Goal: Information Seeking & Learning: Find specific fact

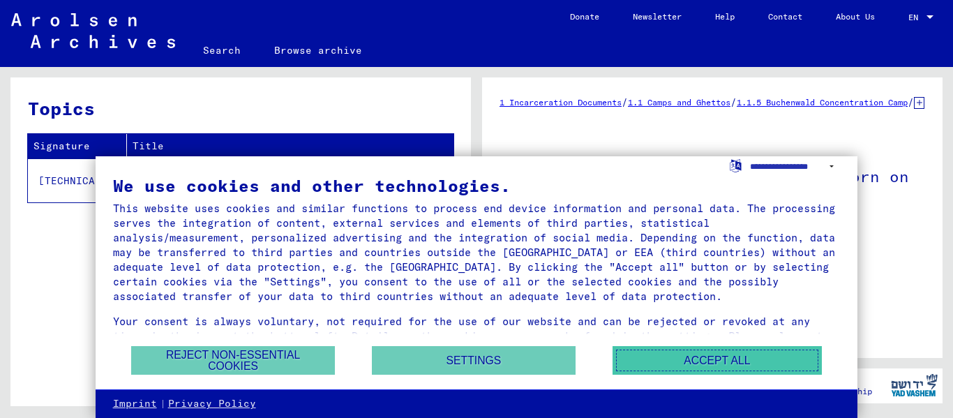
click at [740, 365] on button "Accept all" at bounding box center [716, 360] width 209 height 29
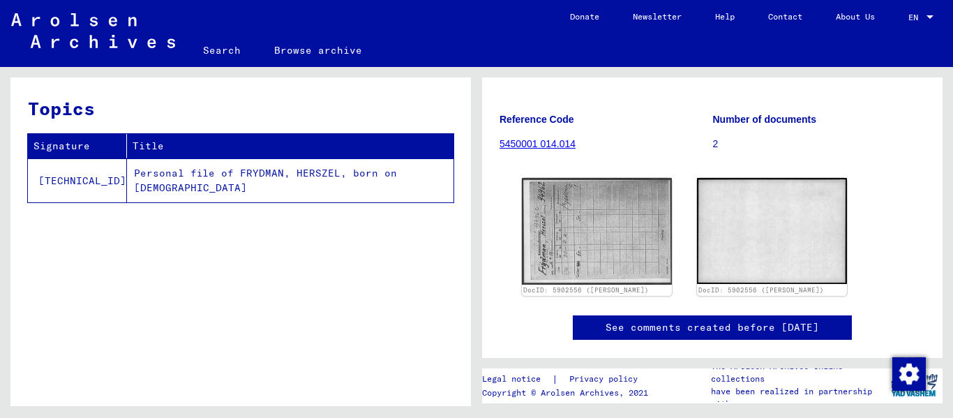
scroll to position [137, 0]
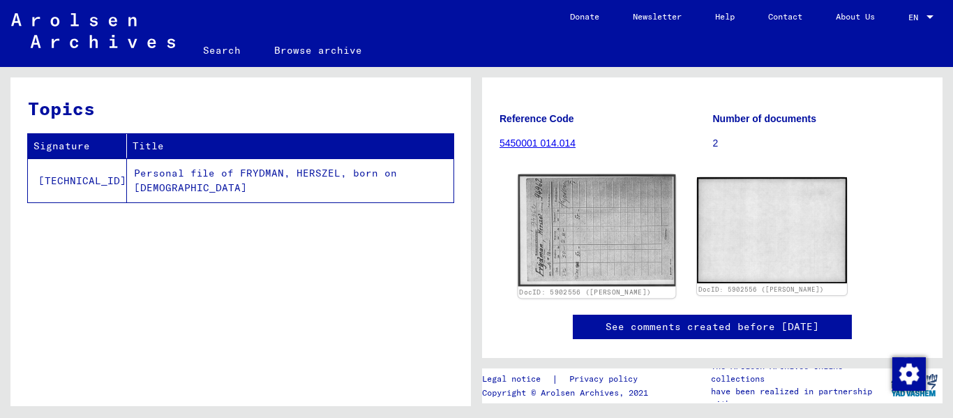
click at [630, 247] on img at bounding box center [597, 230] width 158 height 112
click at [600, 235] on img at bounding box center [597, 230] width 158 height 112
click at [572, 278] on img at bounding box center [597, 230] width 158 height 112
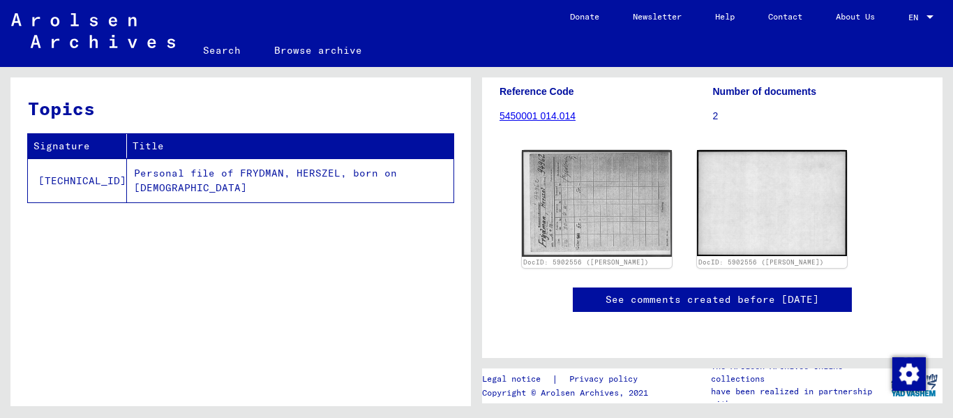
scroll to position [221, 0]
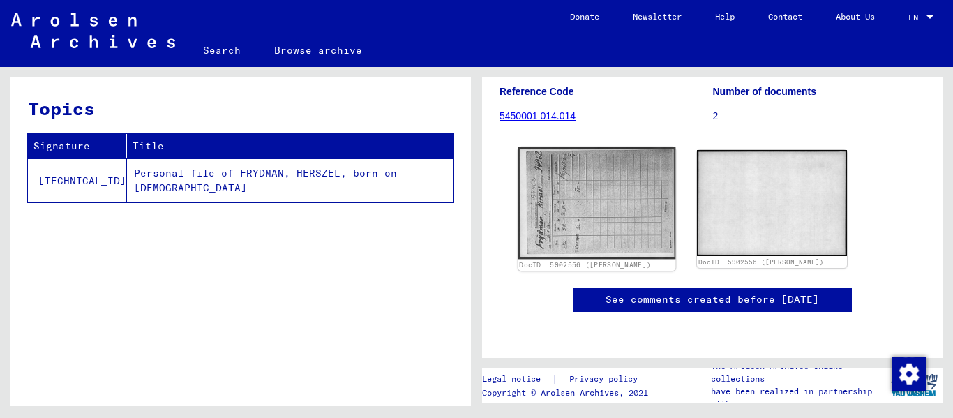
click at [567, 149] on img at bounding box center [597, 203] width 158 height 112
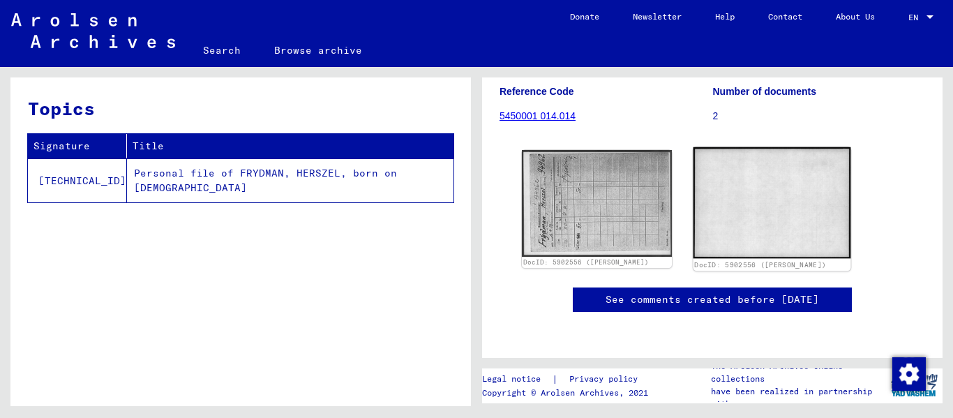
click at [829, 151] on img at bounding box center [772, 203] width 158 height 112
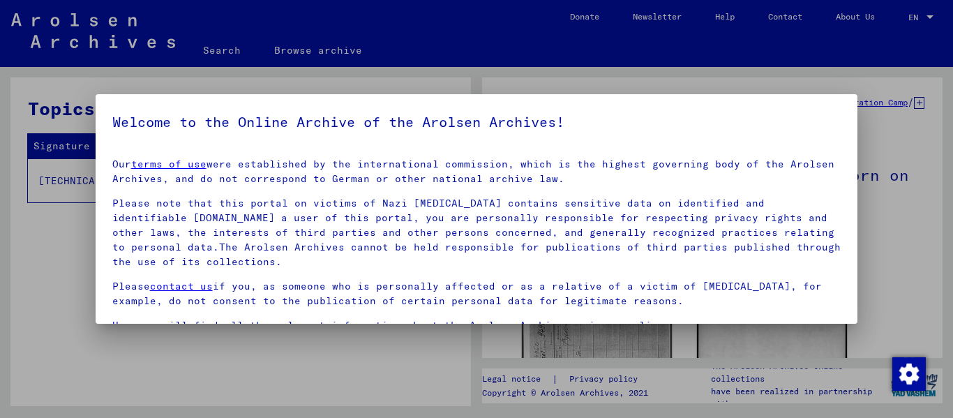
click at [861, 122] on div at bounding box center [476, 209] width 953 height 418
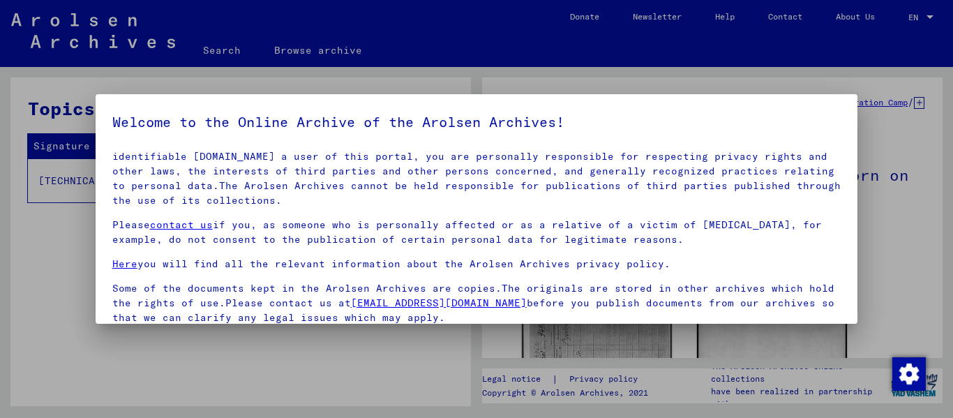
scroll to position [112, 0]
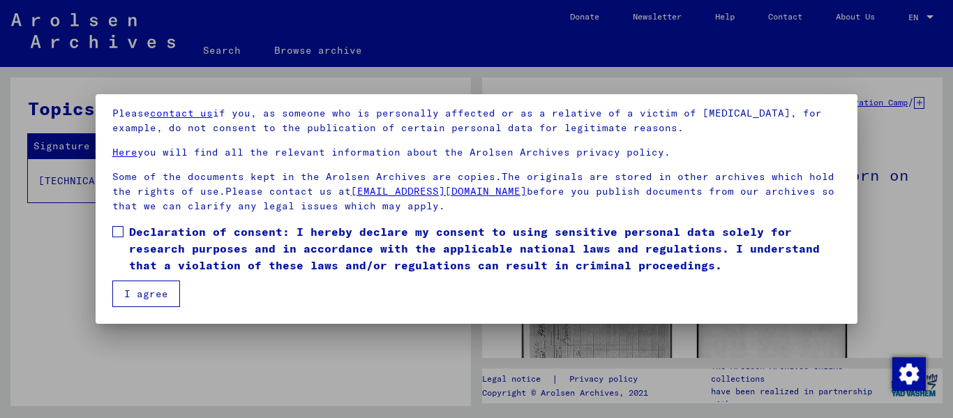
click at [109, 227] on mat-dialog-content "Our terms of use were established by the international commission, which is the…" at bounding box center [477, 171] width 762 height 271
click at [117, 232] on span at bounding box center [117, 231] width 11 height 11
click at [156, 299] on button "I agree" at bounding box center [146, 293] width 68 height 27
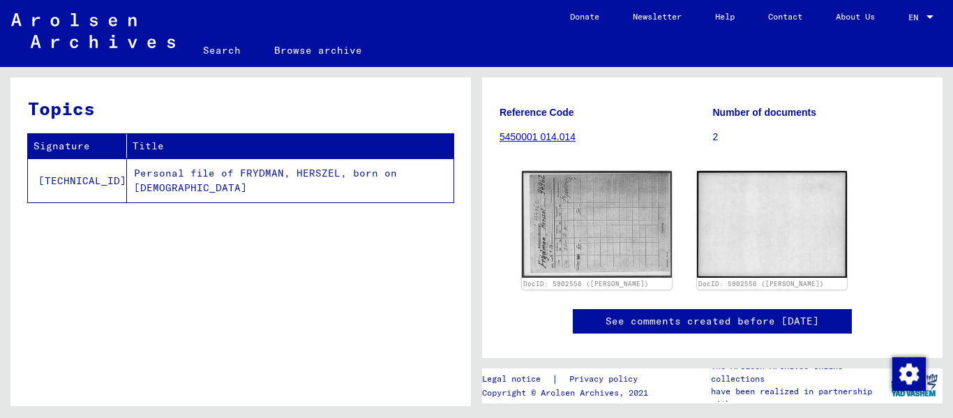
scroll to position [141, 0]
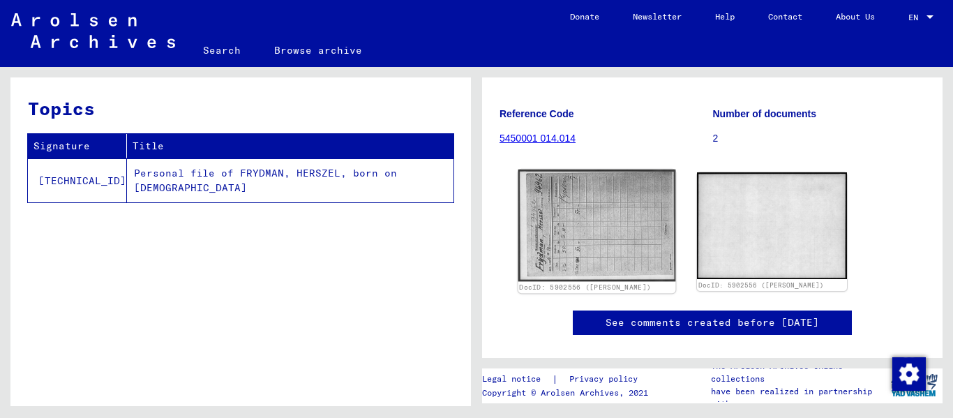
click at [610, 273] on img at bounding box center [597, 225] width 158 height 112
